Goal: Task Accomplishment & Management: Manage account settings

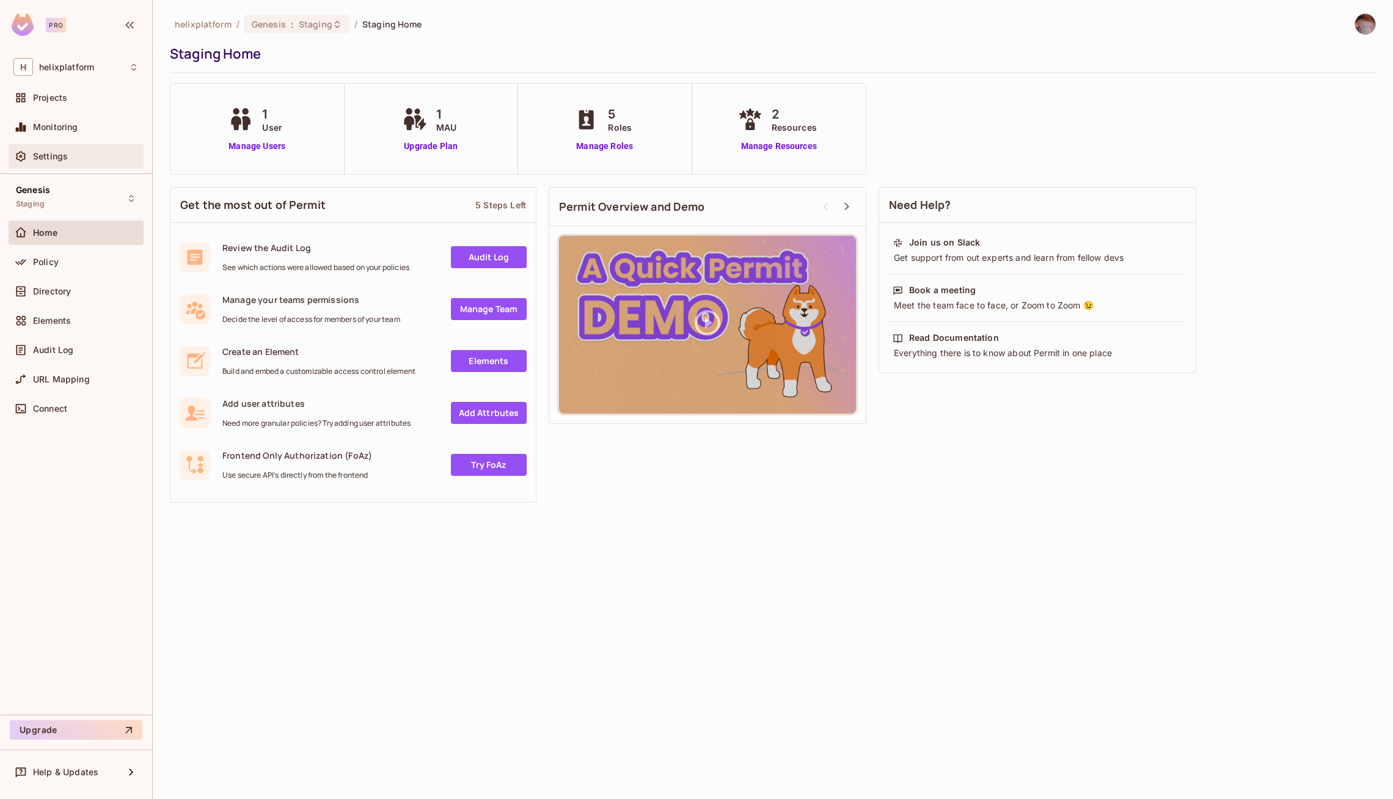
click at [87, 167] on div "Settings" at bounding box center [76, 156] width 135 height 24
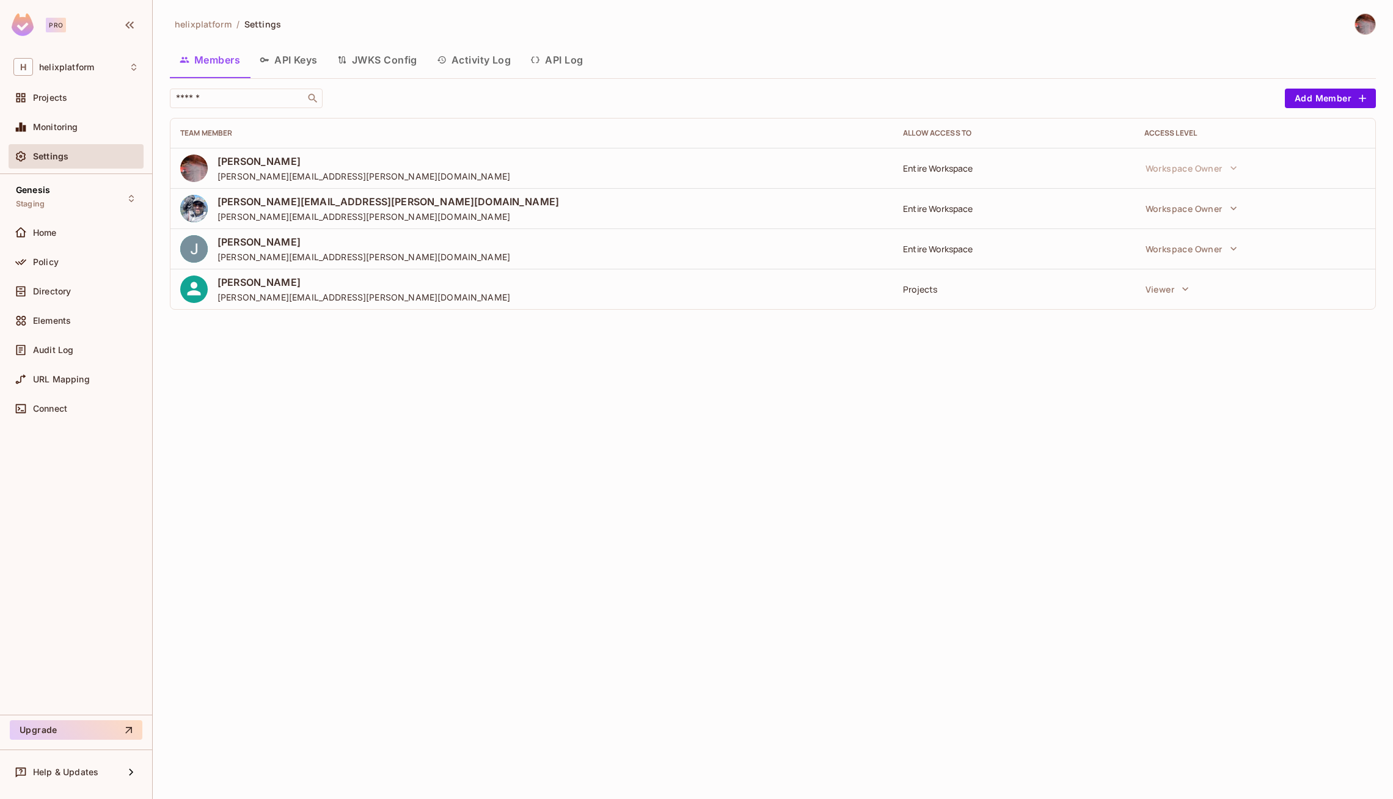
drag, startPoint x: 311, startPoint y: 75, endPoint x: 291, endPoint y: 62, distance: 23.4
click at [291, 62] on button "API Keys" at bounding box center [289, 60] width 78 height 31
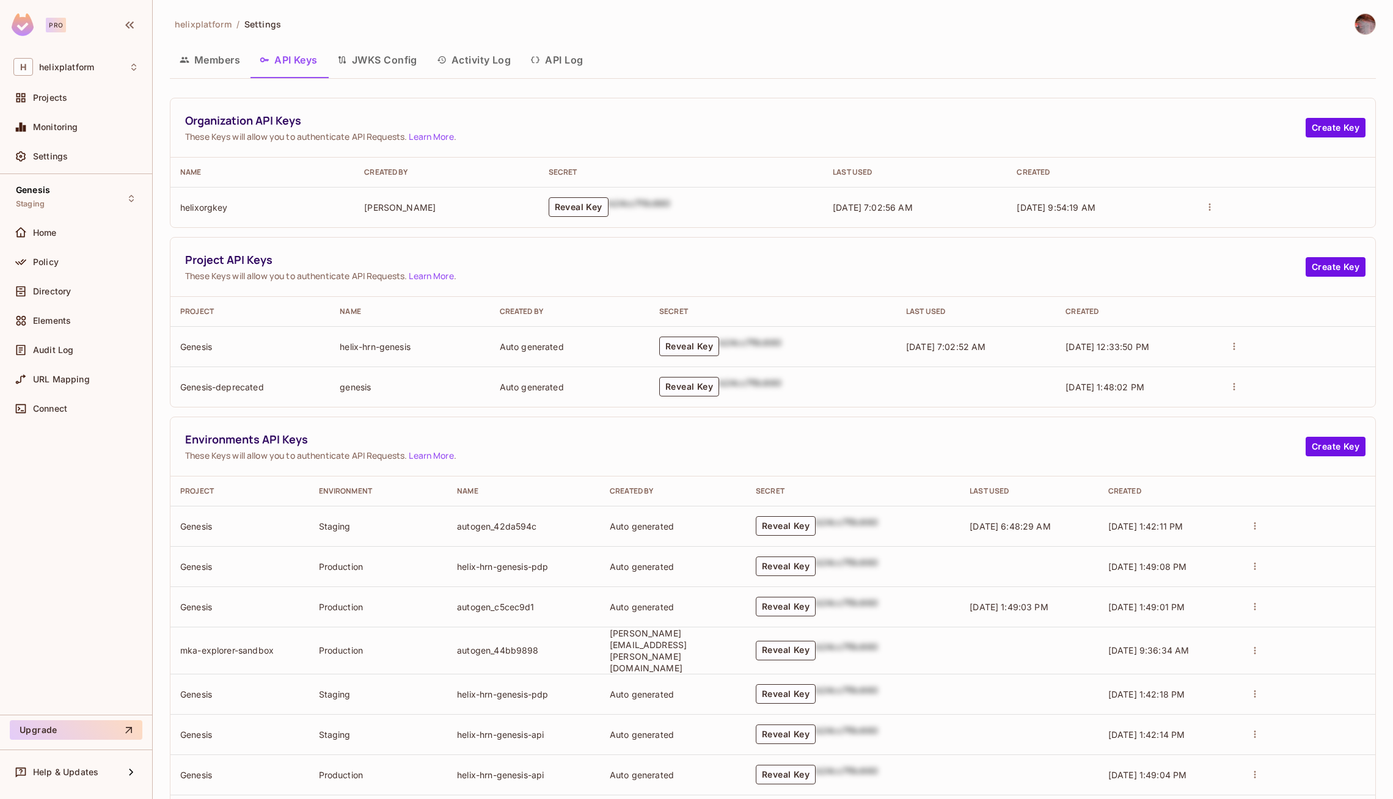
scroll to position [176, 0]
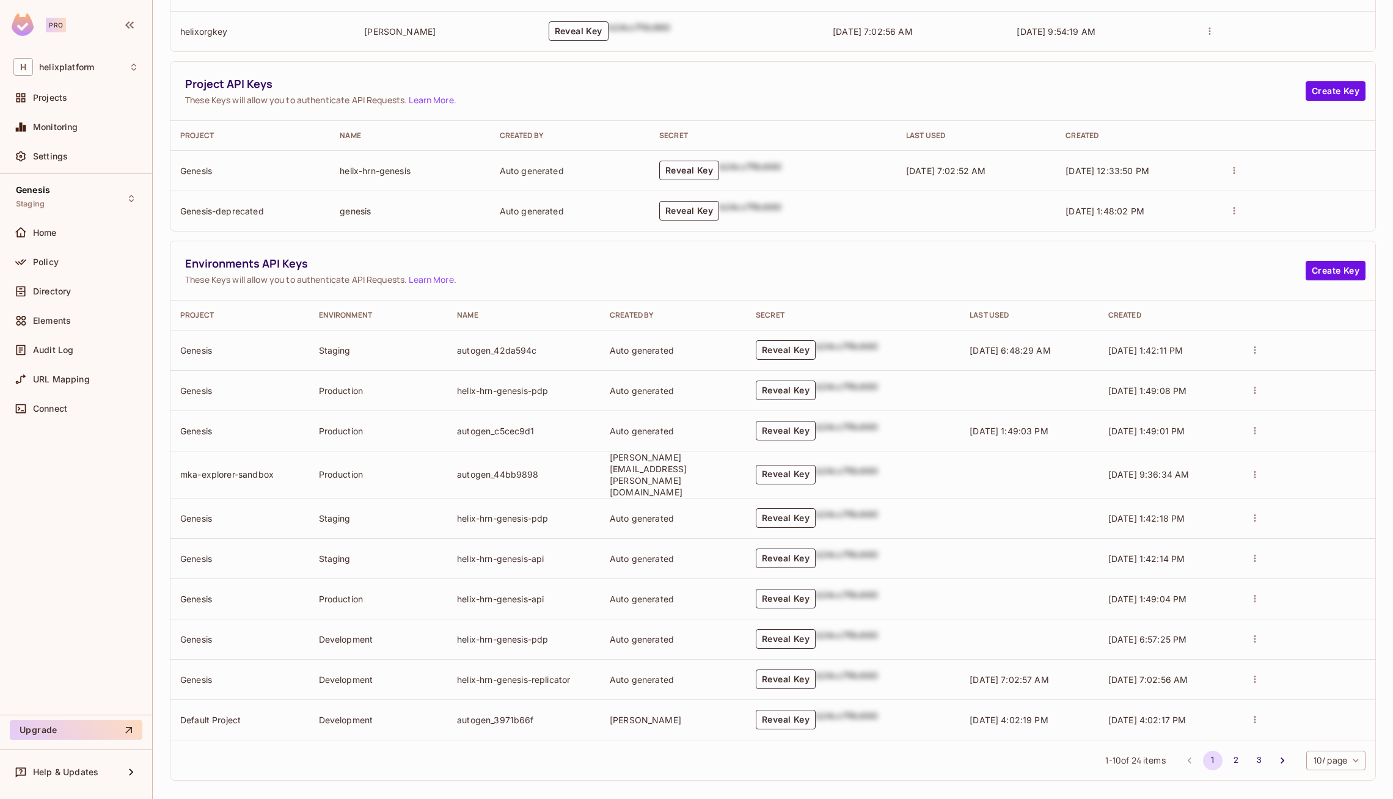
click at [1317, 750] on body "Pro H helixplatform Projects Monitoring Settings Genesis Staging Home Policy Di…" at bounding box center [696, 399] width 1393 height 799
click at [1316, 741] on li "50 / page" at bounding box center [1335, 746] width 62 height 26
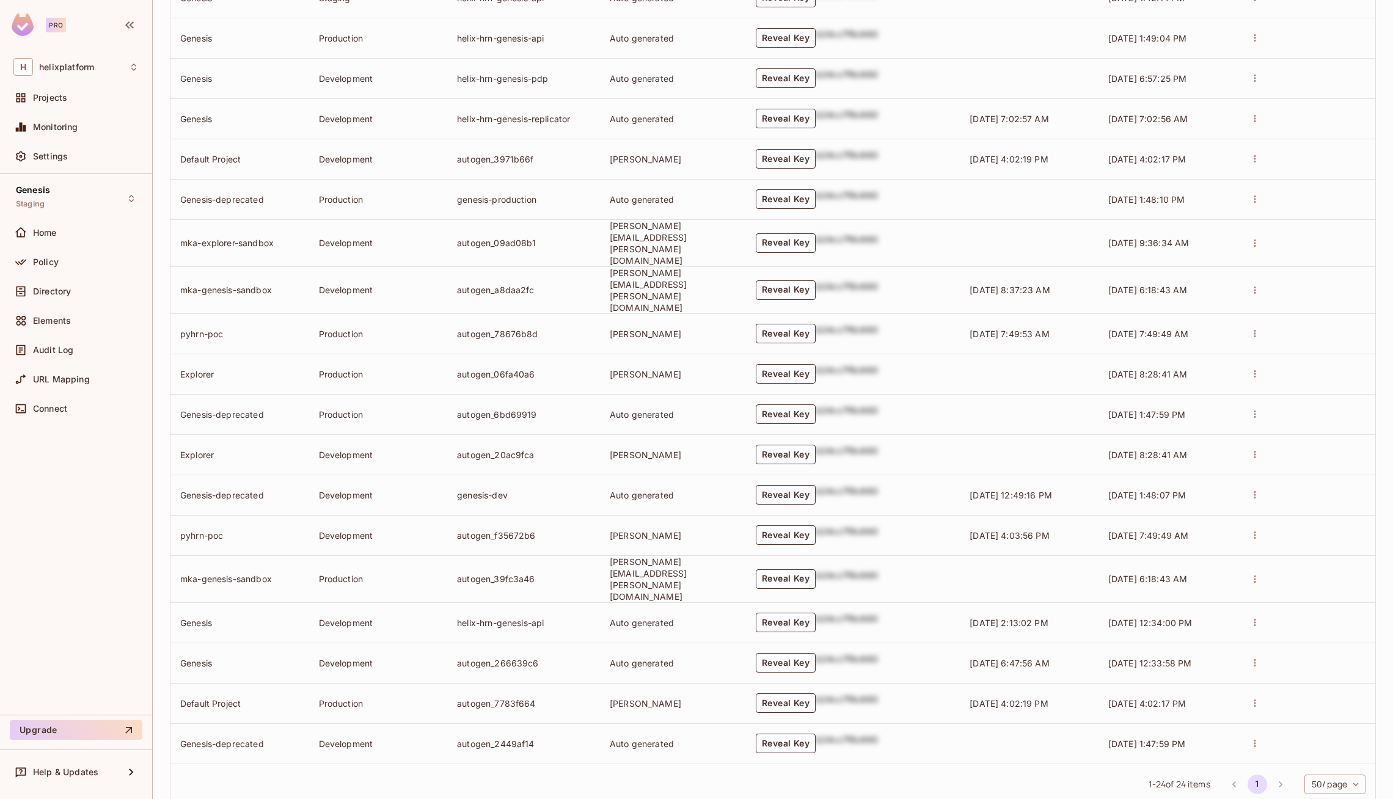
scroll to position [736, 0]
click at [816, 654] on button "Reveal Key" at bounding box center [786, 664] width 60 height 20
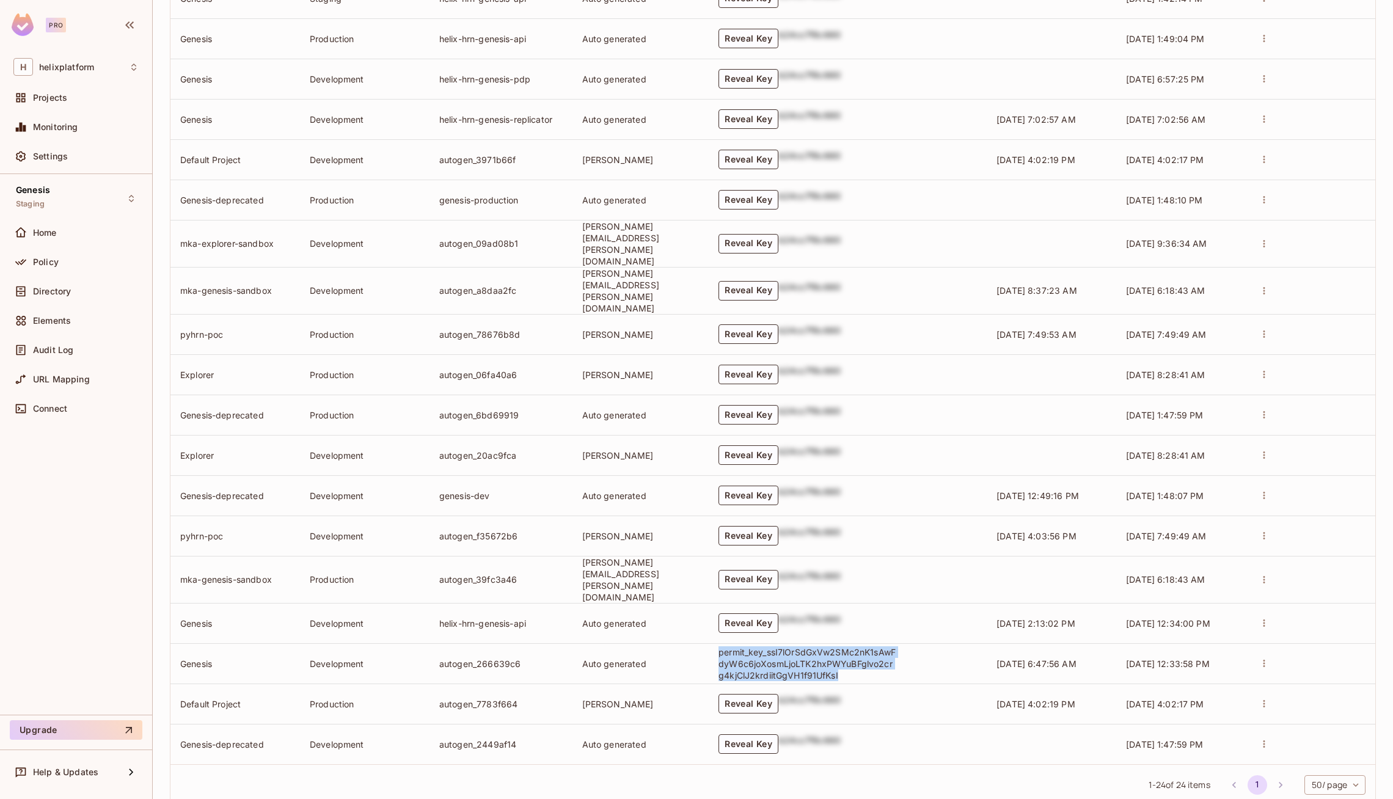
drag, startPoint x: 739, startPoint y: 621, endPoint x: 873, endPoint y: 646, distance: 135.5
click at [873, 646] on td "permit_key_ssI7lOrSdGxVw2SMc2nK1sAwFdyW6c6joXosmLjoLTK2hxPWYuBFglvo2crg4kjClJ2k…" at bounding box center [848, 663] width 278 height 40
copy p "permit_key_ssI7lOrSdGxVw2SMc2nK1sAwFdyW6c6joXosmLjoLTK2hxPWYuBFglvo2crg4kjClJ2k…"
